Goal: Feedback & Contribution: Leave review/rating

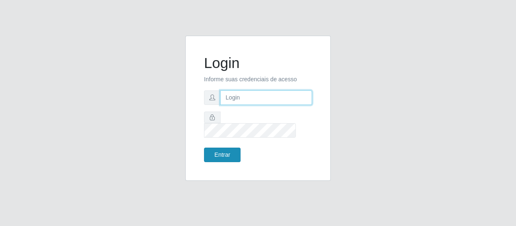
type input "[EMAIL_ADDRESS][DOMAIN_NAME]"
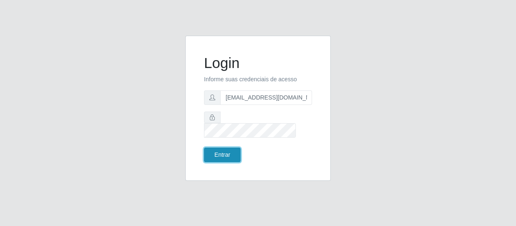
click at [226, 148] on button "Entrar" at bounding box center [222, 155] width 37 height 15
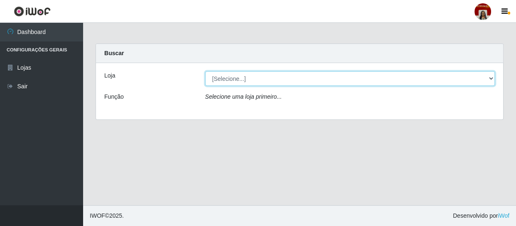
drag, startPoint x: 249, startPoint y: 79, endPoint x: 248, endPoint y: 85, distance: 5.5
click at [249, 79] on select "[Selecione...] Mar Vermelho - Loja 04" at bounding box center [350, 78] width 290 height 15
select select "251"
click at [205, 71] on select "[Selecione...] Mar Vermelho - Loja 04" at bounding box center [350, 78] width 290 height 15
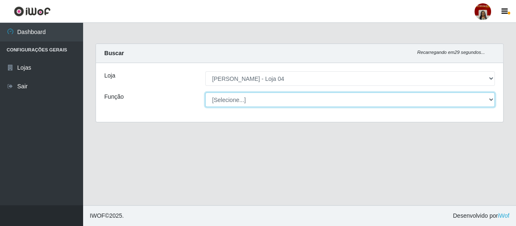
click at [256, 97] on select "[Selecione...] ASG ASG + ASG ++ Auxiliar de Depósito Auxiliar de Depósito + Aux…" at bounding box center [350, 100] width 290 height 15
select select "22"
click at [205, 93] on select "[Selecione...] ASG ASG + ASG ++ Auxiliar de Depósito Auxiliar de Depósito + Aux…" at bounding box center [350, 100] width 290 height 15
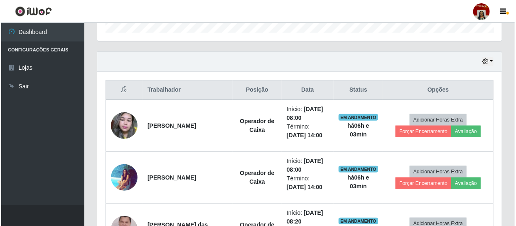
scroll to position [302, 0]
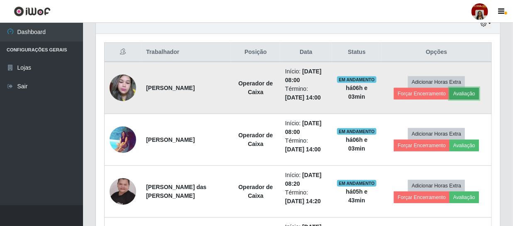
click at [460, 94] on button "Avaliação" at bounding box center [464, 94] width 29 height 12
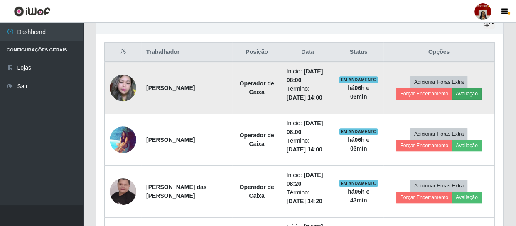
scroll to position [172, 401]
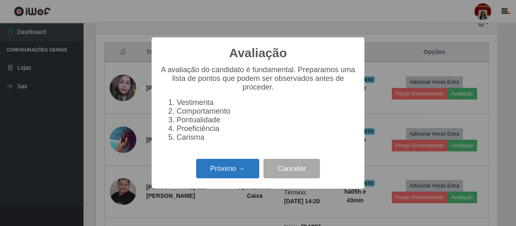
click at [240, 175] on button "Próximo →" at bounding box center [227, 169] width 63 height 20
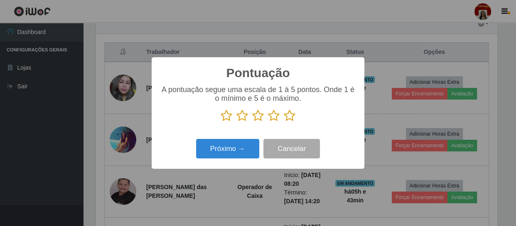
scroll to position [415276, 415047]
click at [292, 113] on icon at bounding box center [290, 116] width 12 height 12
click at [284, 122] on input "radio" at bounding box center [284, 122] width 0 height 0
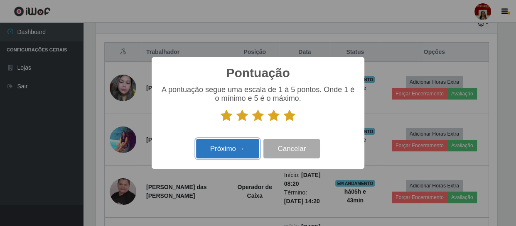
click at [243, 153] on button "Próximo →" at bounding box center [227, 149] width 63 height 20
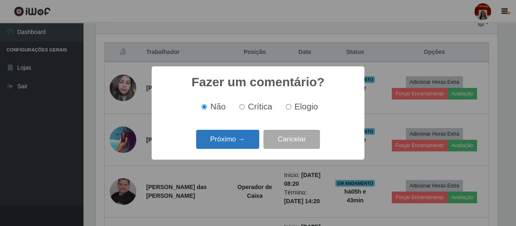
click at [245, 142] on button "Próximo →" at bounding box center [227, 140] width 63 height 20
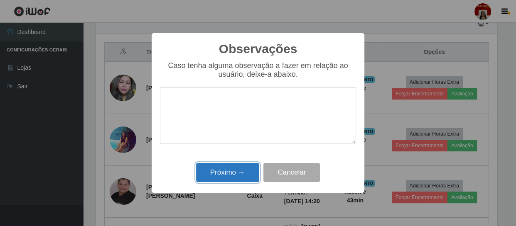
click at [243, 167] on button "Próximo →" at bounding box center [227, 173] width 63 height 20
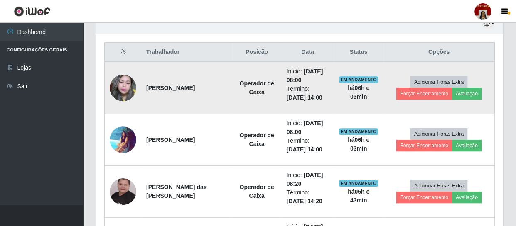
scroll to position [172, 405]
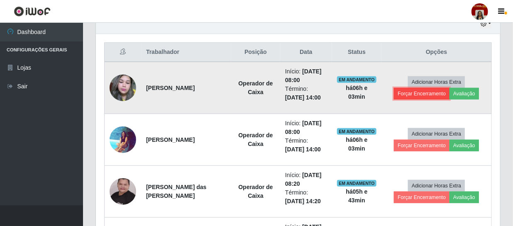
click at [419, 93] on button "Forçar Encerramento" at bounding box center [422, 94] width 56 height 12
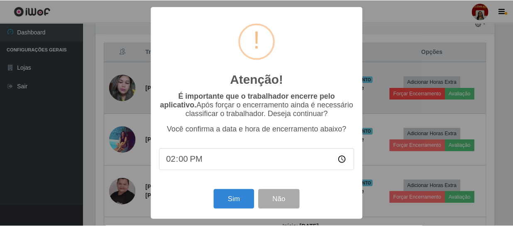
scroll to position [172, 401]
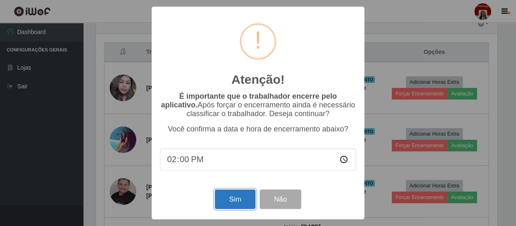
click at [241, 196] on button "Sim" at bounding box center [235, 200] width 40 height 20
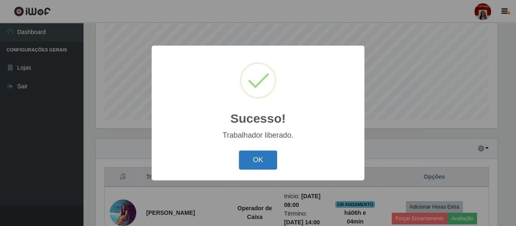
click at [251, 154] on button "OK" at bounding box center [258, 161] width 39 height 20
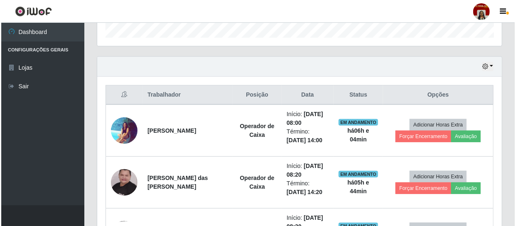
scroll to position [290, 0]
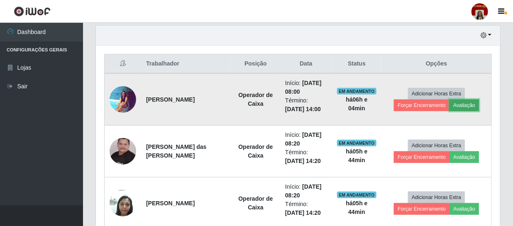
click at [459, 103] on button "Avaliação" at bounding box center [464, 106] width 29 height 12
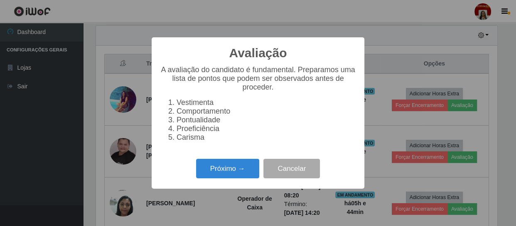
scroll to position [172, 401]
click at [224, 170] on button "Próximo →" at bounding box center [227, 169] width 63 height 20
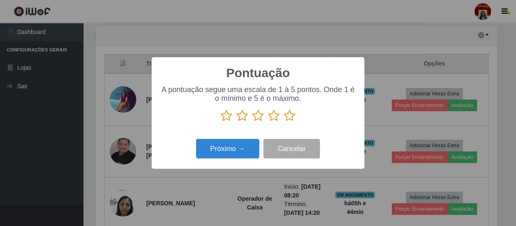
scroll to position [415276, 415047]
click at [292, 116] on icon at bounding box center [290, 116] width 12 height 12
click at [284, 122] on input "radio" at bounding box center [284, 122] width 0 height 0
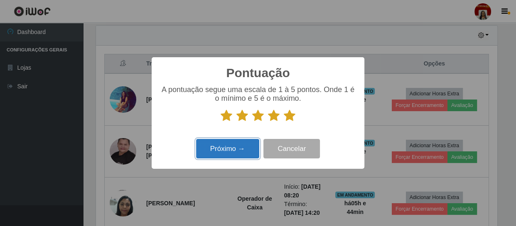
click at [243, 150] on button "Próximo →" at bounding box center [227, 149] width 63 height 20
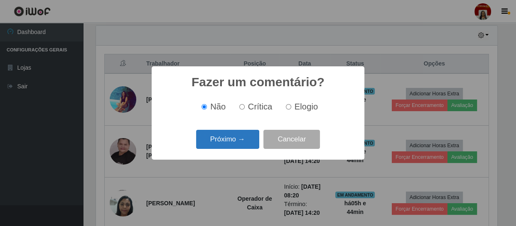
click at [246, 145] on button "Próximo →" at bounding box center [227, 140] width 63 height 20
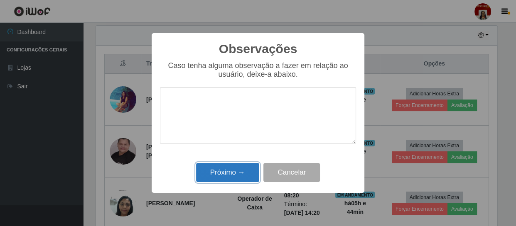
drag, startPoint x: 239, startPoint y: 172, endPoint x: 296, endPoint y: 115, distance: 81.1
click at [239, 172] on button "Próximo →" at bounding box center [227, 173] width 63 height 20
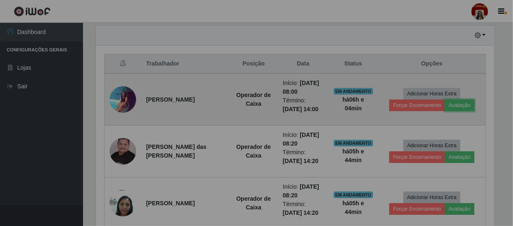
scroll to position [172, 405]
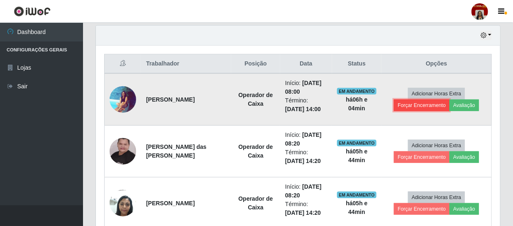
click at [408, 103] on button "Forçar Encerramento" at bounding box center [422, 106] width 56 height 12
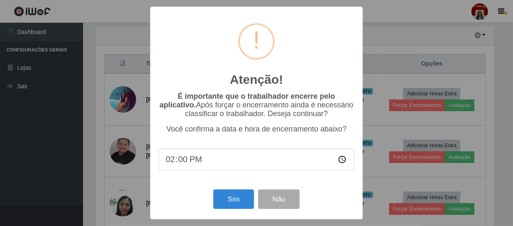
scroll to position [172, 401]
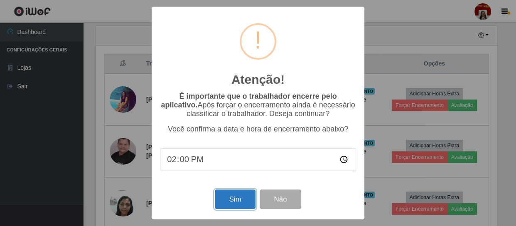
click at [233, 197] on button "Sim" at bounding box center [235, 200] width 40 height 20
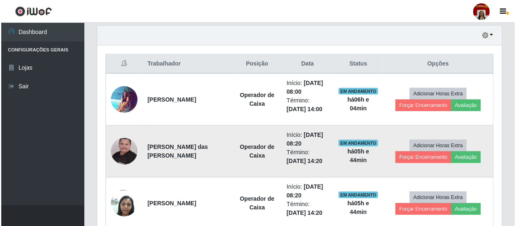
scroll to position [0, 0]
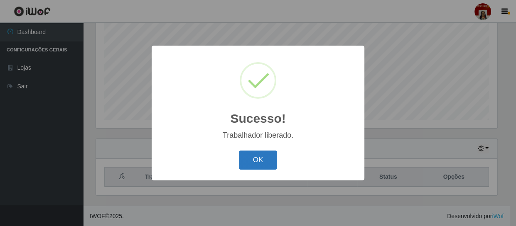
click at [260, 160] on button "OK" at bounding box center [258, 161] width 39 height 20
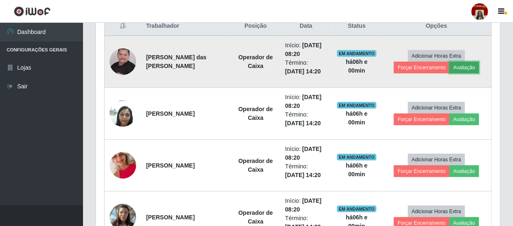
click at [455, 66] on button "Avaliação" at bounding box center [464, 68] width 29 height 12
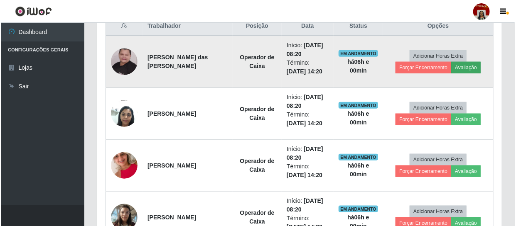
scroll to position [172, 401]
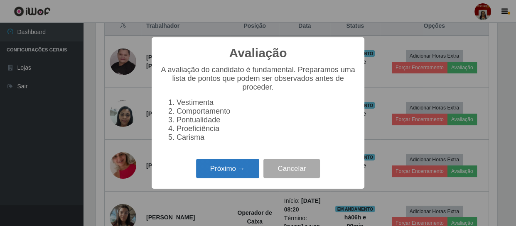
click at [232, 172] on button "Próximo →" at bounding box center [227, 169] width 63 height 20
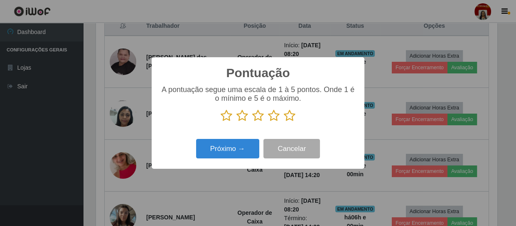
click at [293, 115] on icon at bounding box center [290, 116] width 12 height 12
click at [284, 122] on input "radio" at bounding box center [284, 122] width 0 height 0
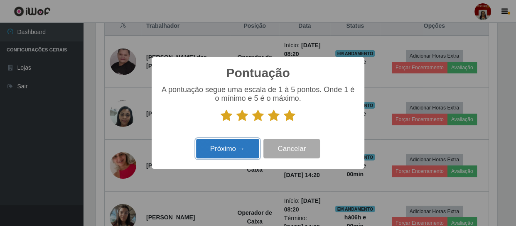
click at [243, 150] on button "Próximo →" at bounding box center [227, 149] width 63 height 20
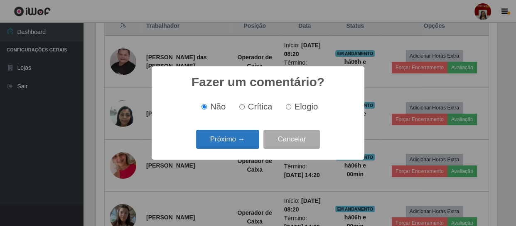
click at [231, 137] on button "Próximo →" at bounding box center [227, 140] width 63 height 20
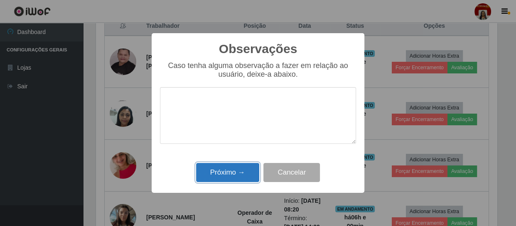
click at [225, 170] on button "Próximo →" at bounding box center [227, 173] width 63 height 20
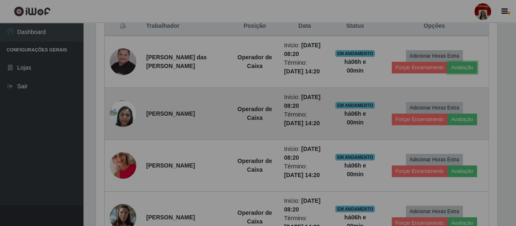
scroll to position [172, 405]
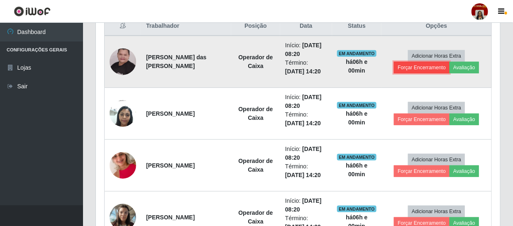
click at [409, 64] on button "Forçar Encerramento" at bounding box center [422, 68] width 56 height 12
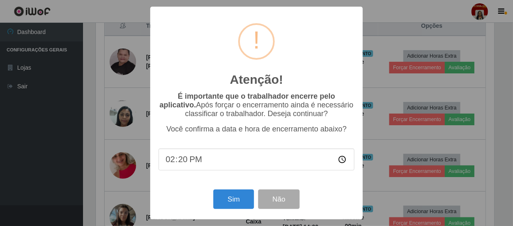
scroll to position [172, 401]
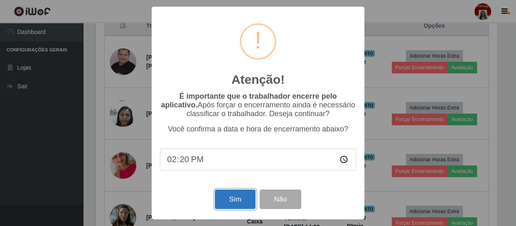
click at [237, 199] on button "Sim" at bounding box center [235, 200] width 40 height 20
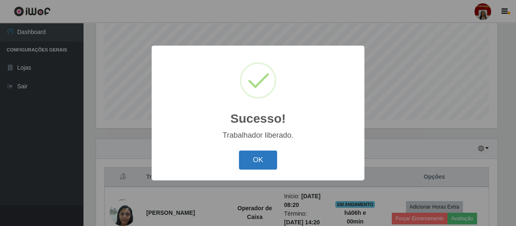
click at [257, 155] on button "OK" at bounding box center [258, 161] width 39 height 20
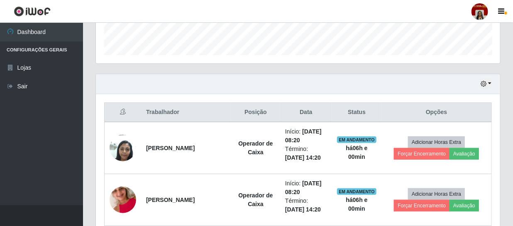
scroll to position [253, 0]
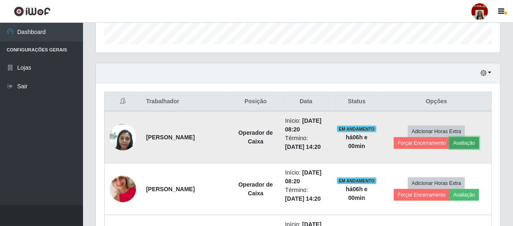
click at [464, 140] on button "Avaliação" at bounding box center [464, 144] width 29 height 12
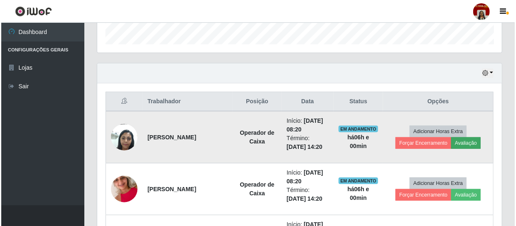
scroll to position [172, 401]
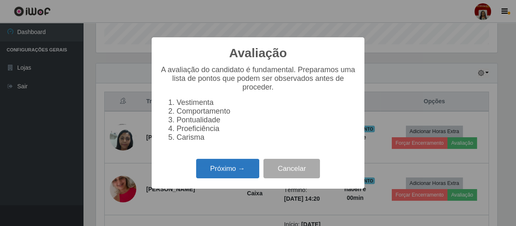
click at [224, 173] on button "Próximo →" at bounding box center [227, 169] width 63 height 20
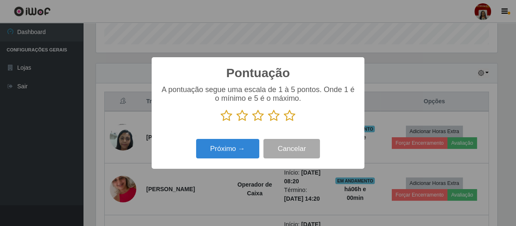
scroll to position [415276, 415047]
click at [287, 116] on icon at bounding box center [290, 116] width 12 height 12
click at [284, 122] on input "radio" at bounding box center [284, 122] width 0 height 0
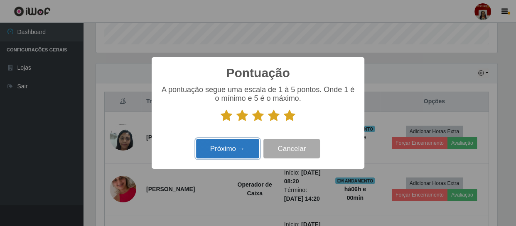
click at [241, 143] on button "Próximo →" at bounding box center [227, 149] width 63 height 20
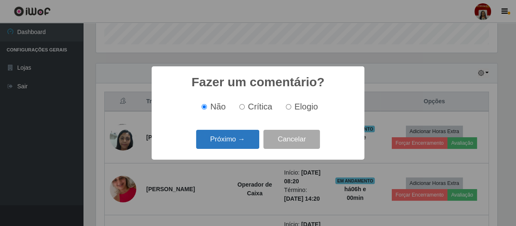
click at [246, 144] on button "Próximo →" at bounding box center [227, 140] width 63 height 20
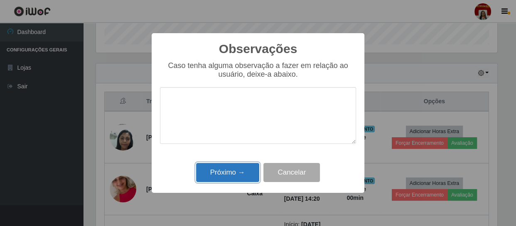
click at [228, 178] on button "Próximo →" at bounding box center [227, 173] width 63 height 20
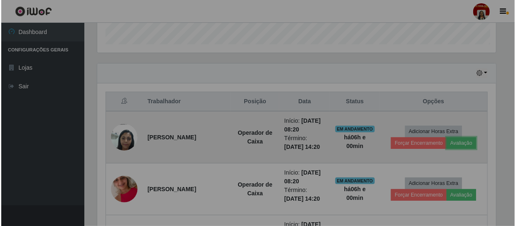
scroll to position [172, 405]
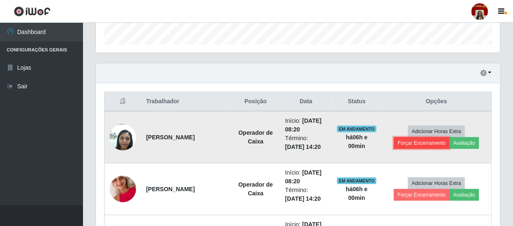
click at [413, 139] on button "Forçar Encerramento" at bounding box center [422, 144] width 56 height 12
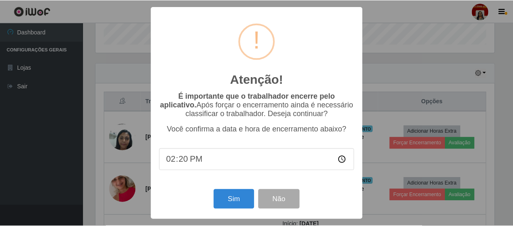
scroll to position [172, 401]
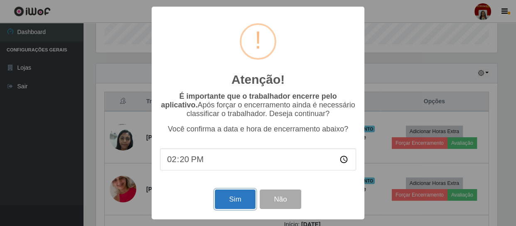
click at [233, 197] on button "Sim" at bounding box center [235, 200] width 40 height 20
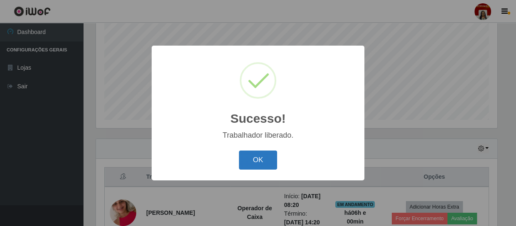
click at [268, 161] on button "OK" at bounding box center [258, 161] width 39 height 20
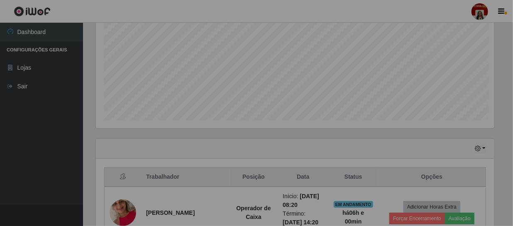
scroll to position [172, 405]
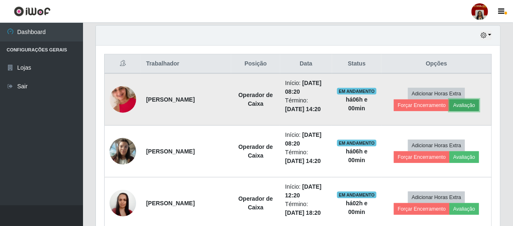
click at [460, 106] on button "Avaliação" at bounding box center [464, 106] width 29 height 12
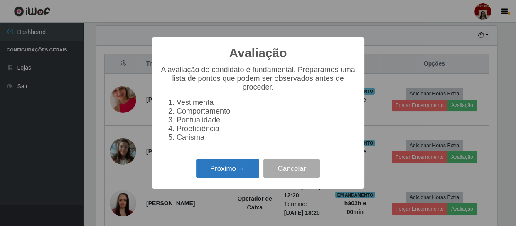
click at [224, 172] on button "Próximo →" at bounding box center [227, 169] width 63 height 20
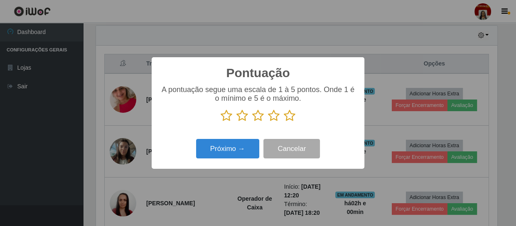
click at [286, 113] on icon at bounding box center [290, 116] width 12 height 12
click at [284, 122] on input "radio" at bounding box center [284, 122] width 0 height 0
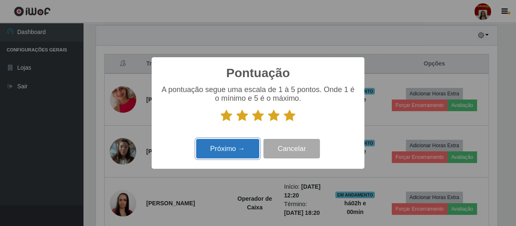
click at [228, 153] on button "Próximo →" at bounding box center [227, 149] width 63 height 20
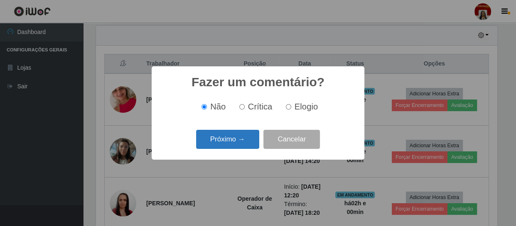
click at [239, 134] on button "Próximo →" at bounding box center [227, 140] width 63 height 20
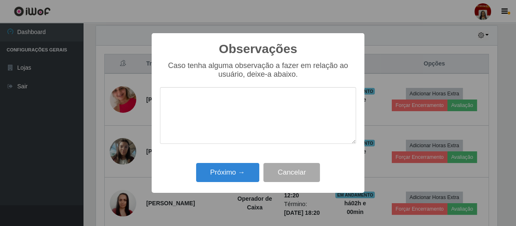
click at [251, 120] on textarea at bounding box center [258, 115] width 196 height 57
click at [231, 166] on button "Próximo →" at bounding box center [227, 173] width 63 height 20
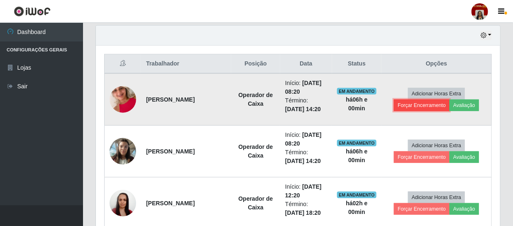
click at [404, 101] on button "Forçar Encerramento" at bounding box center [422, 106] width 56 height 12
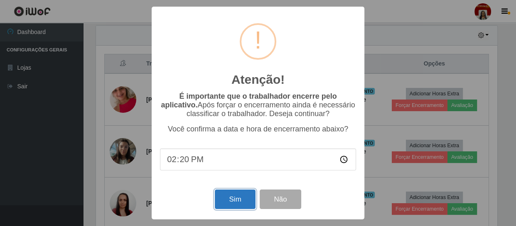
click at [228, 201] on button "Sim" at bounding box center [235, 200] width 40 height 20
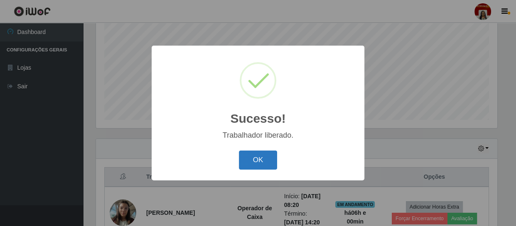
click at [266, 154] on button "OK" at bounding box center [258, 161] width 39 height 20
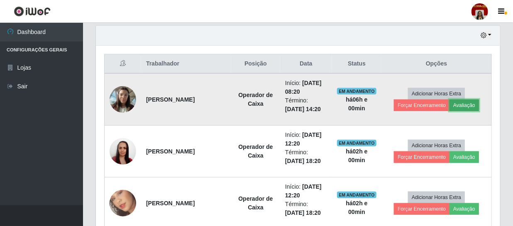
click at [462, 103] on button "Avaliação" at bounding box center [464, 106] width 29 height 12
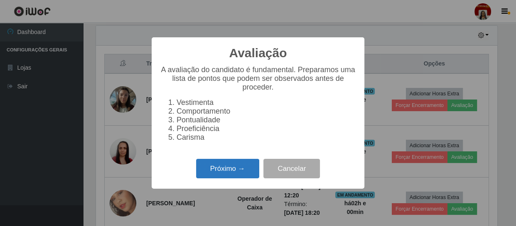
click at [224, 174] on button "Próximo →" at bounding box center [227, 169] width 63 height 20
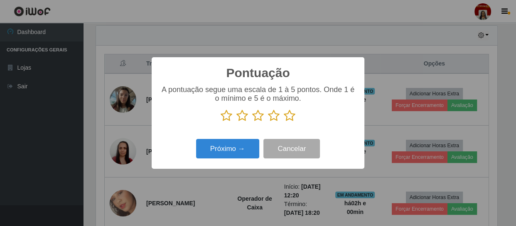
click at [289, 117] on icon at bounding box center [290, 116] width 12 height 12
click at [284, 122] on input "radio" at bounding box center [284, 122] width 0 height 0
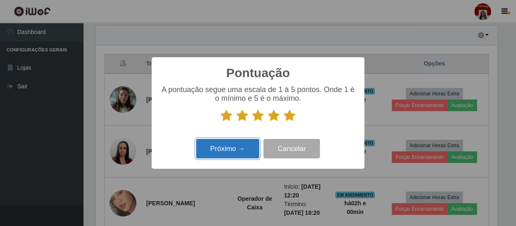
click at [227, 158] on button "Próximo →" at bounding box center [227, 149] width 63 height 20
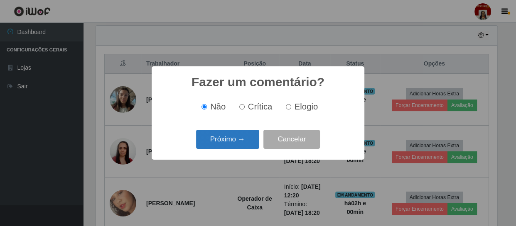
click at [238, 145] on button "Próximo →" at bounding box center [227, 140] width 63 height 20
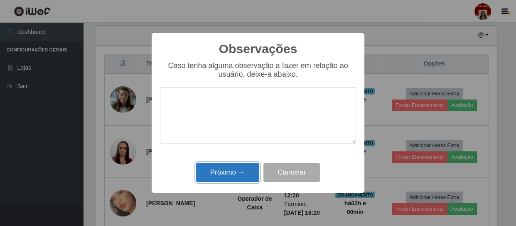
click at [241, 175] on button "Próximo →" at bounding box center [227, 173] width 63 height 20
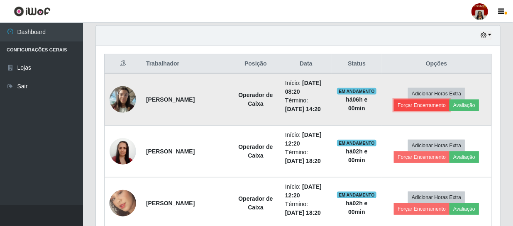
click at [405, 103] on button "Forçar Encerramento" at bounding box center [422, 106] width 56 height 12
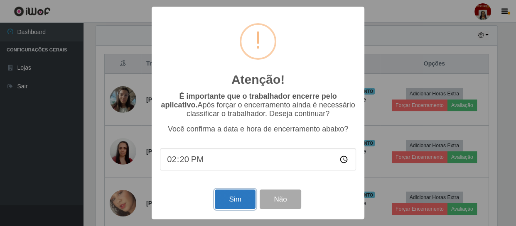
click at [232, 204] on button "Sim" at bounding box center [235, 200] width 40 height 20
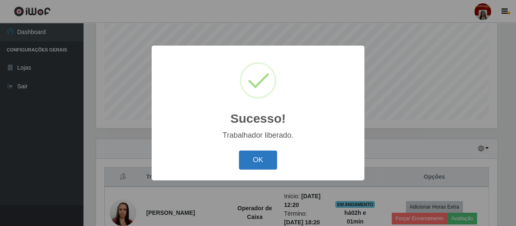
click at [255, 160] on button "OK" at bounding box center [258, 161] width 39 height 20
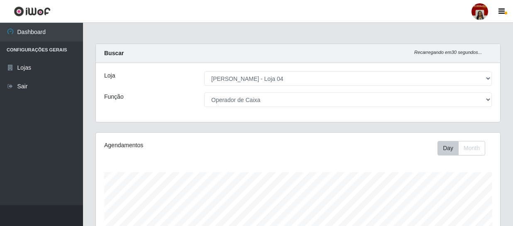
select select "251"
select select "22"
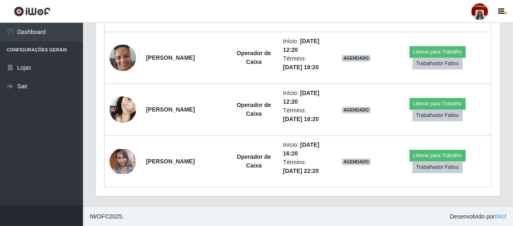
scroll to position [172, 405]
